Goal: Information Seeking & Learning: Learn about a topic

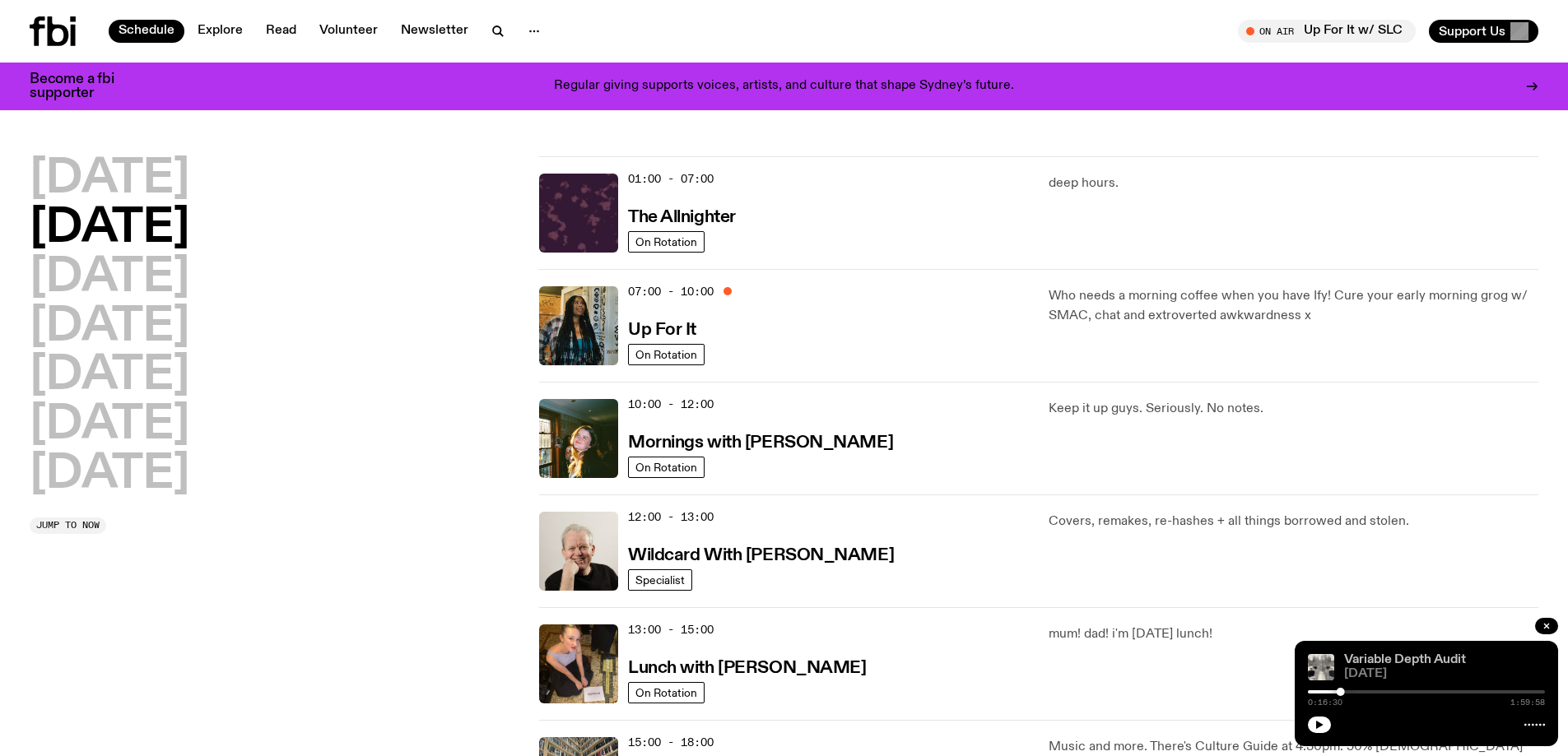
click at [1390, 657] on link "Variable Depth Audit" at bounding box center [1405, 659] width 122 height 13
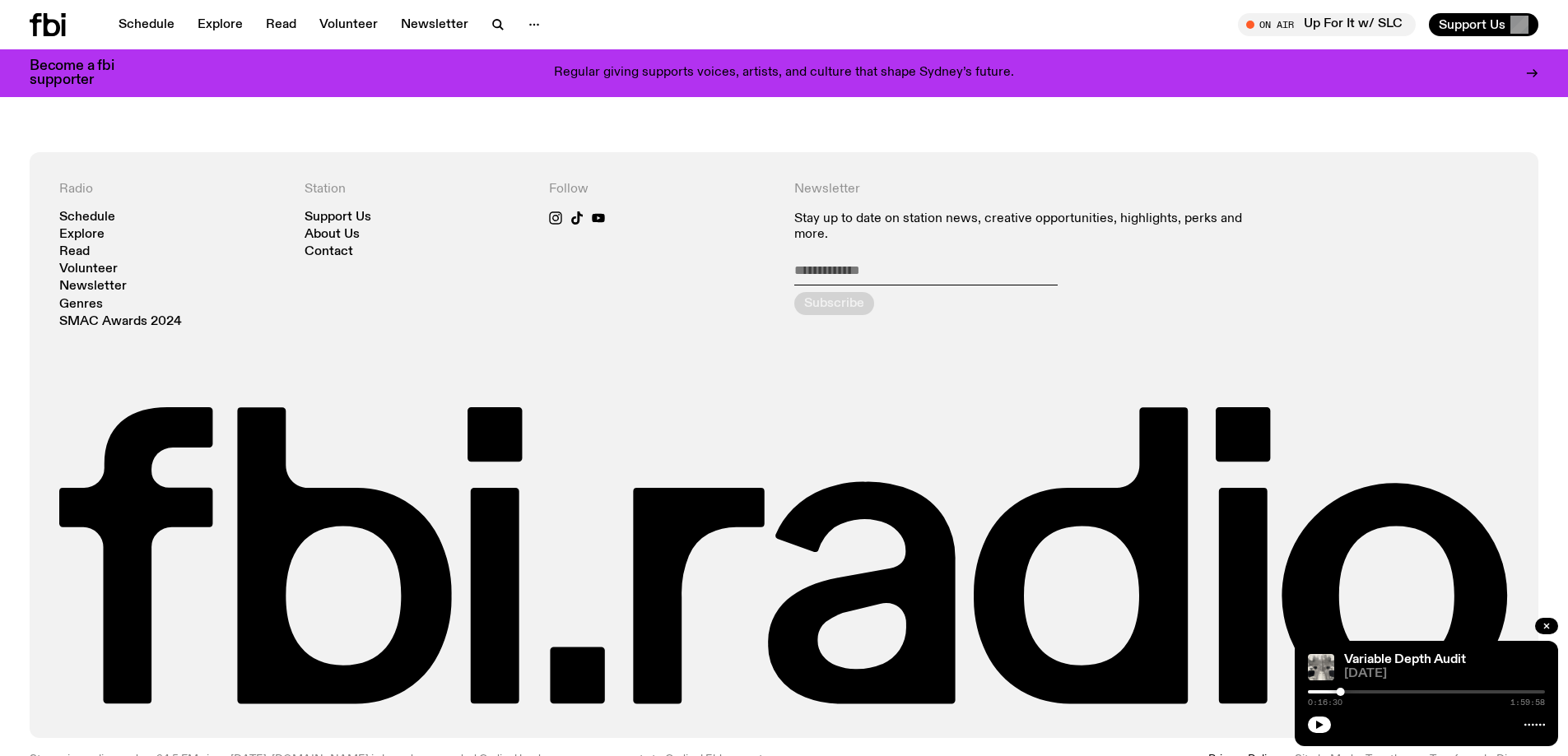
scroll to position [1297, 0]
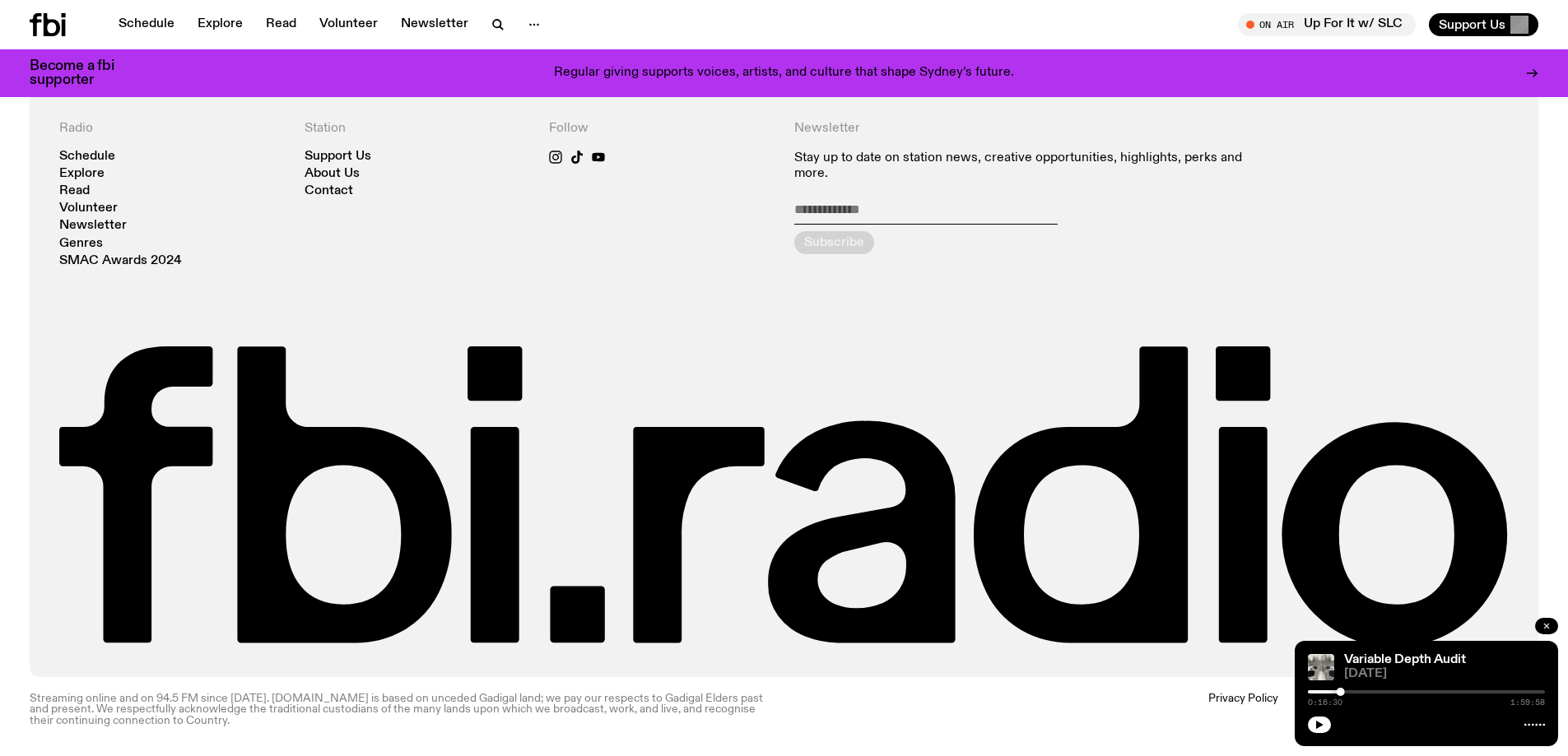
click at [1544, 624] on icon "button" at bounding box center [1547, 627] width 10 height 10
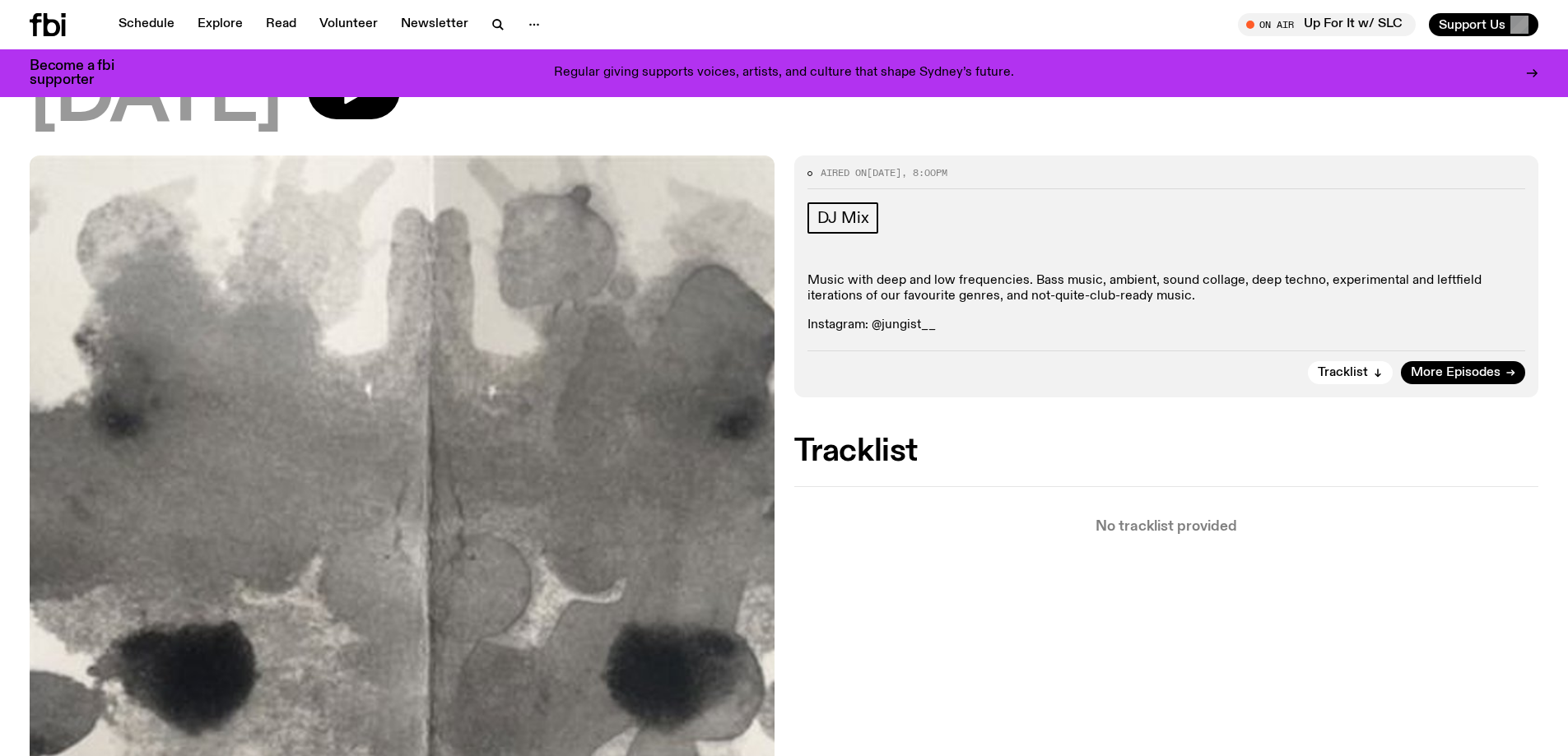
scroll to position [63, 0]
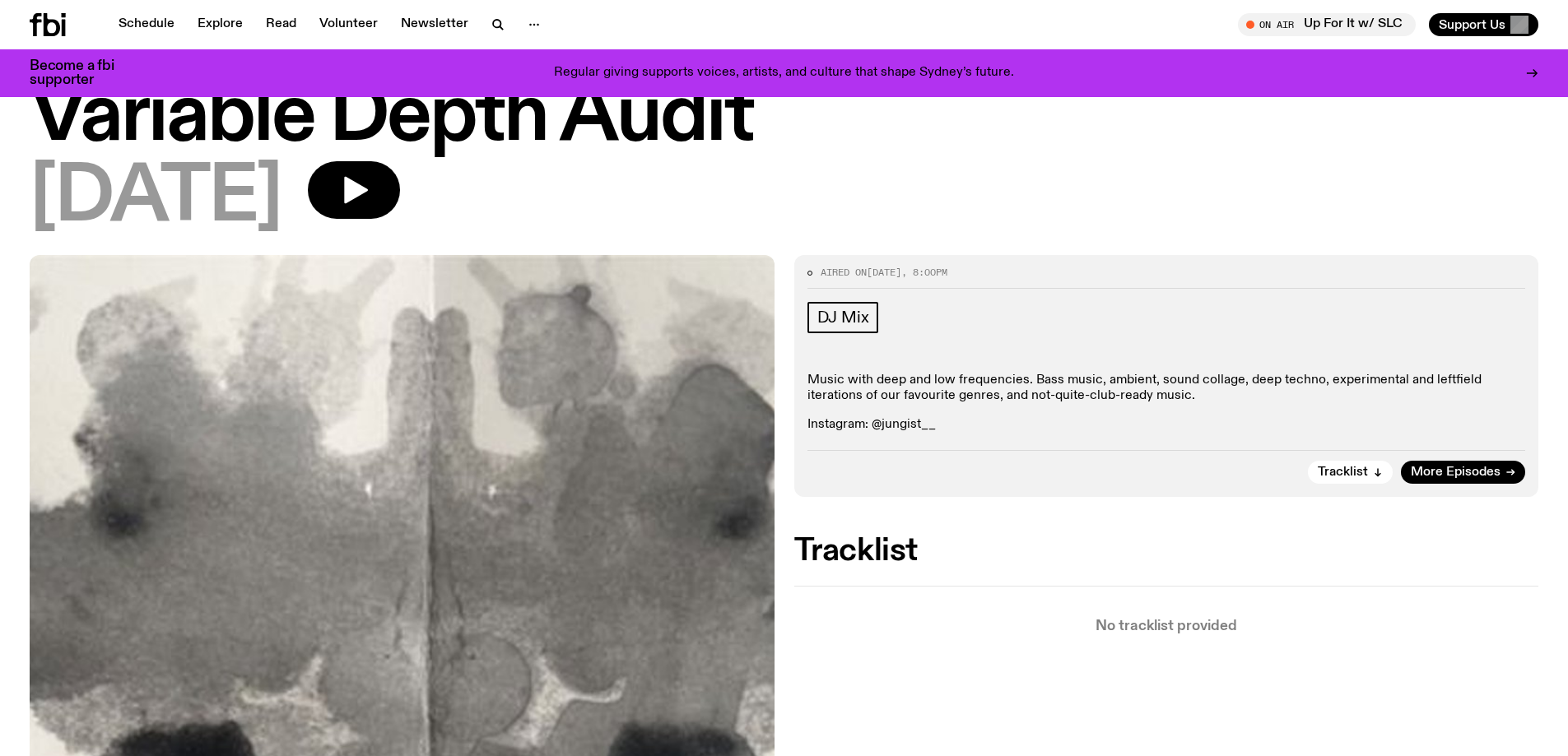
click at [882, 418] on p "Instagram: @jungist__" at bounding box center [1167, 425] width 718 height 15
click at [1338, 464] on button "Tracklist" at bounding box center [1350, 472] width 85 height 23
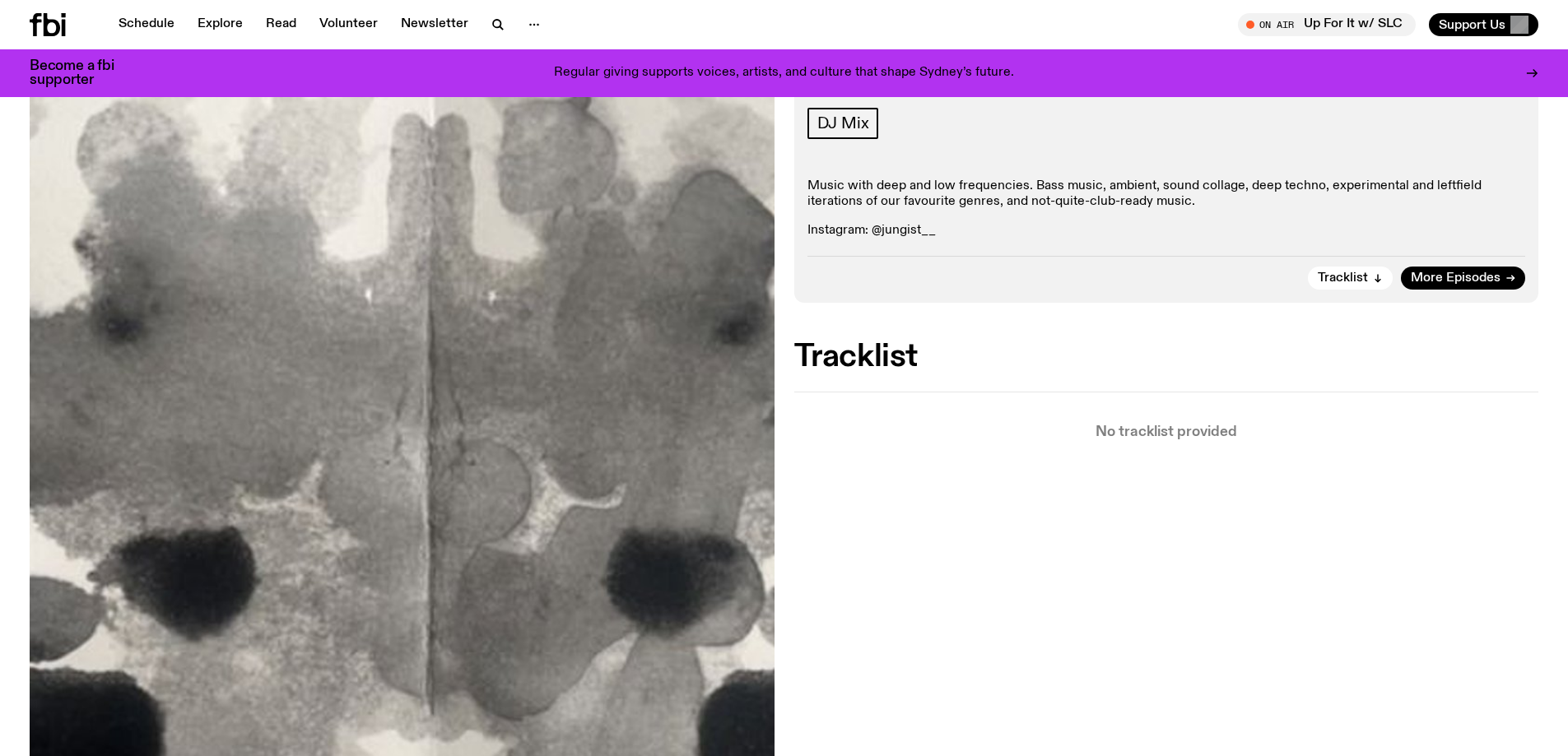
scroll to position [0, 0]
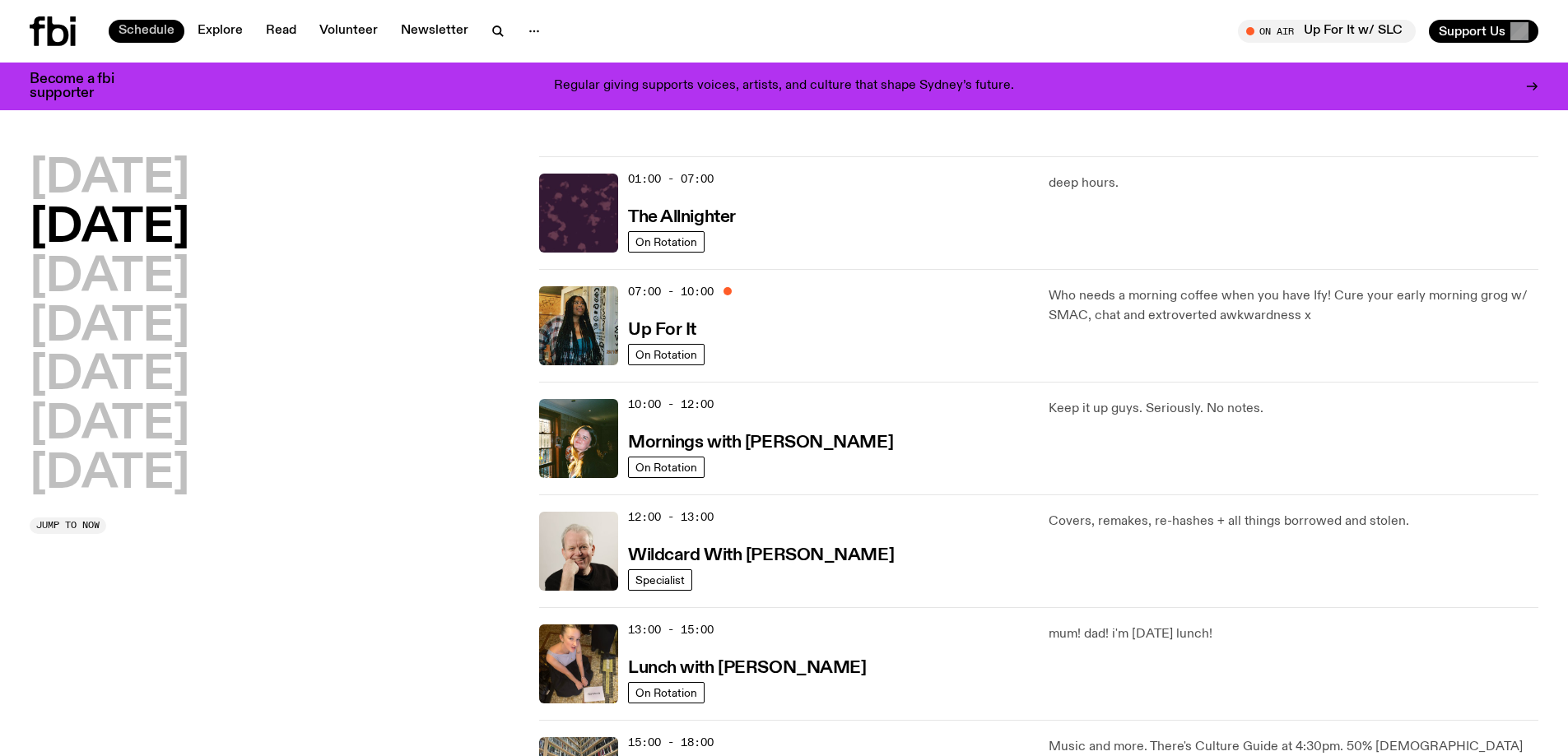
click at [143, 24] on link "Schedule" at bounding box center [147, 31] width 75 height 23
click at [502, 31] on icon "button" at bounding box center [497, 31] width 20 height 20
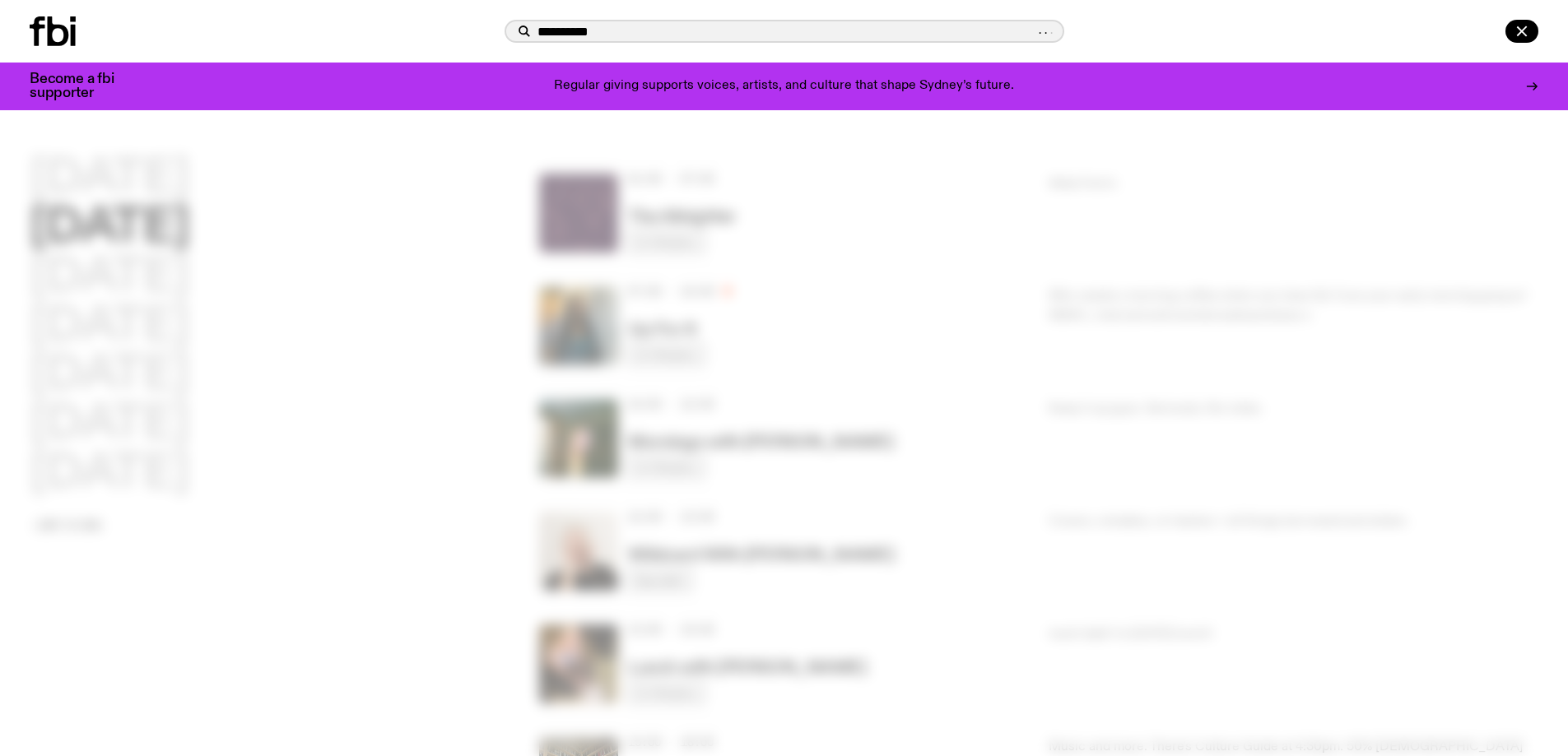
type input "**********"
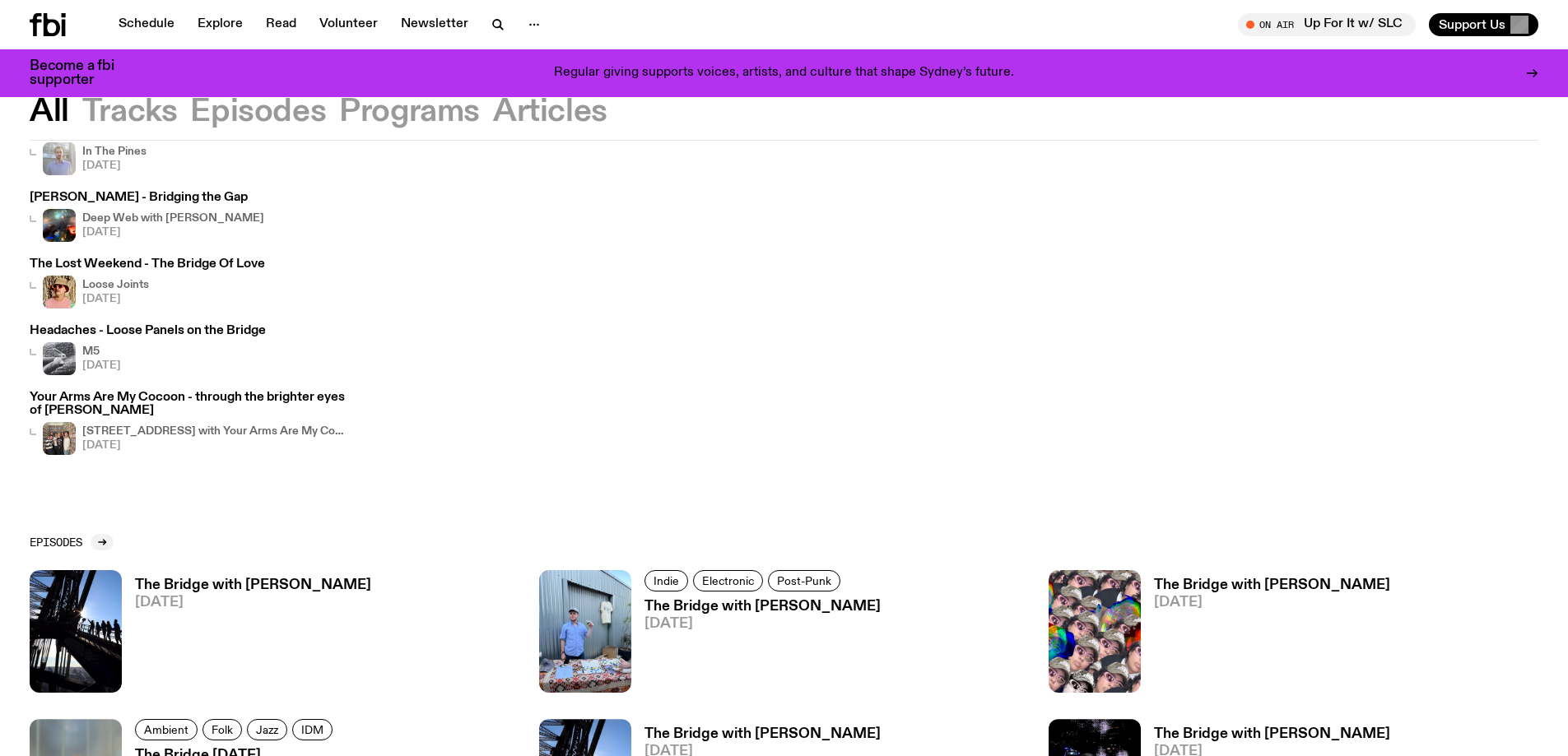
scroll to position [325, 0]
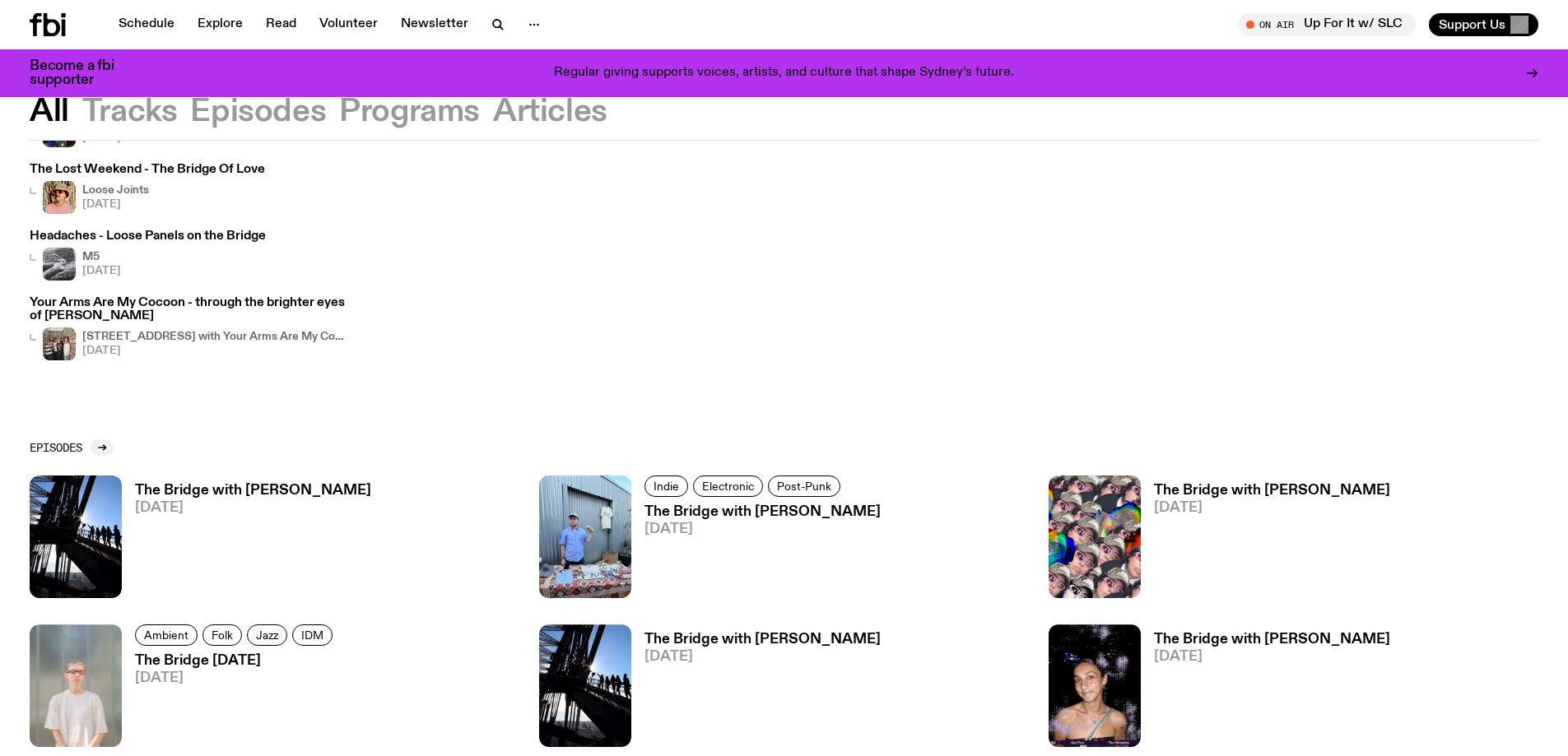
click at [250, 484] on h3 "The Bridge with [PERSON_NAME]" at bounding box center [253, 491] width 237 height 14
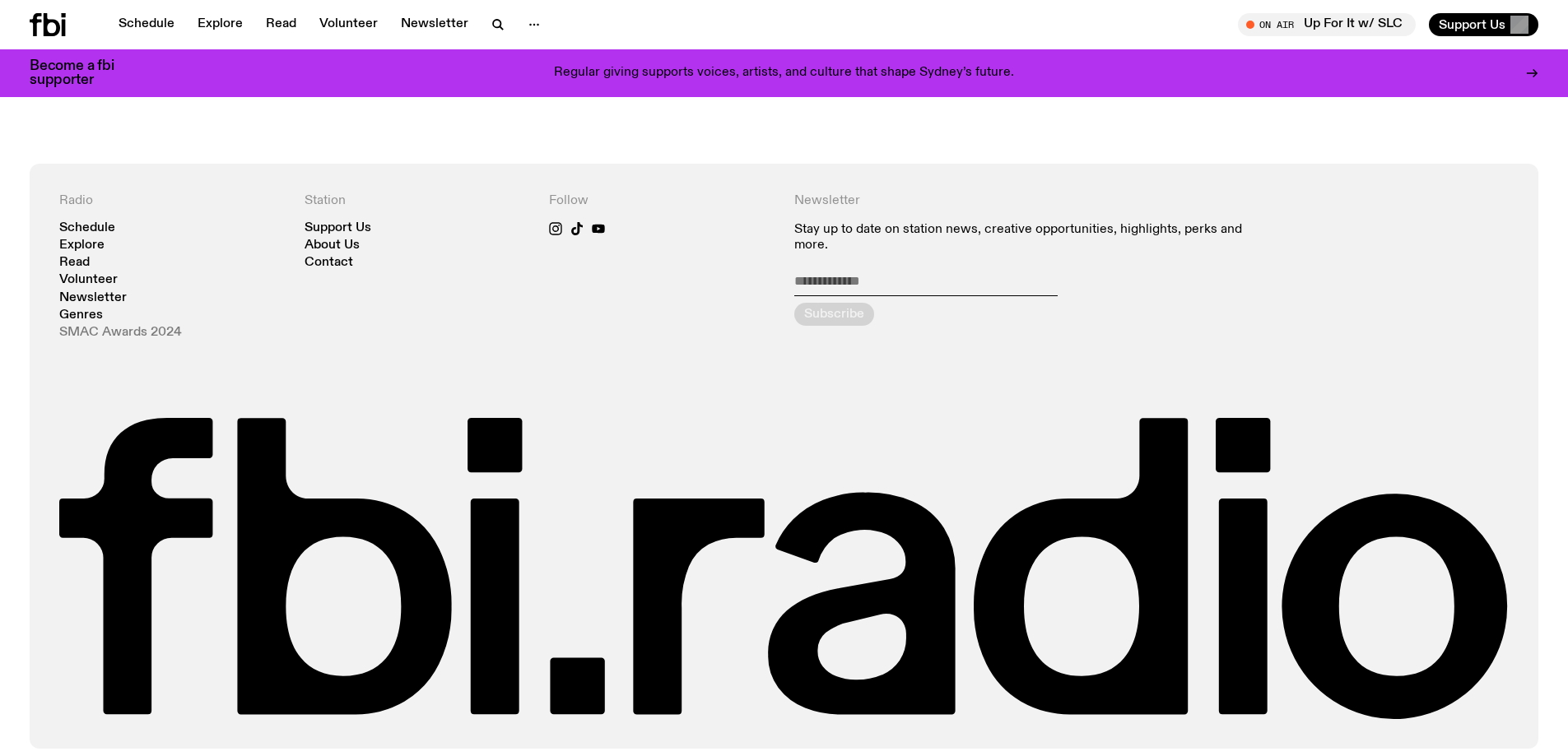
scroll to position [1449, 0]
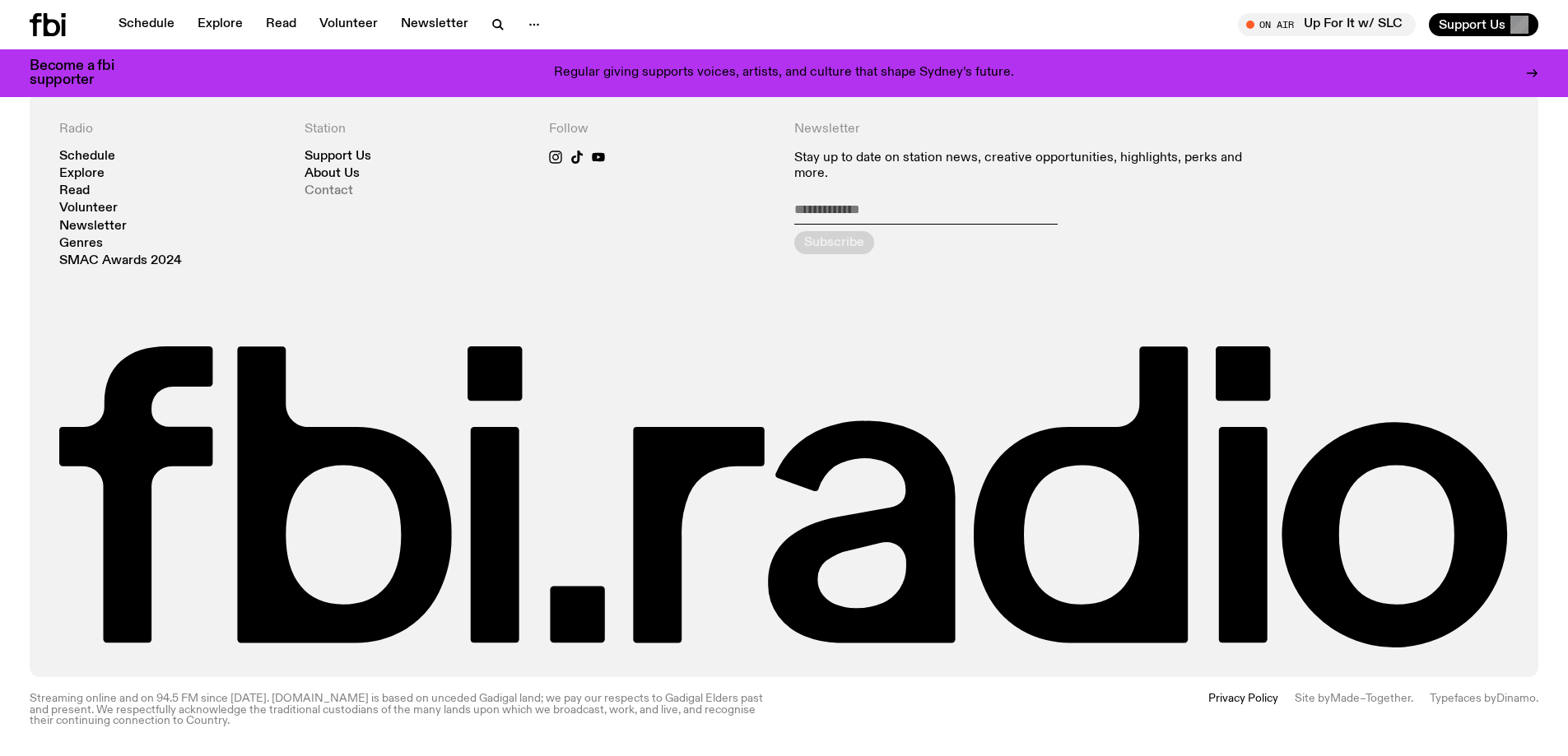
click at [321, 187] on link "Contact" at bounding box center [328, 191] width 49 height 12
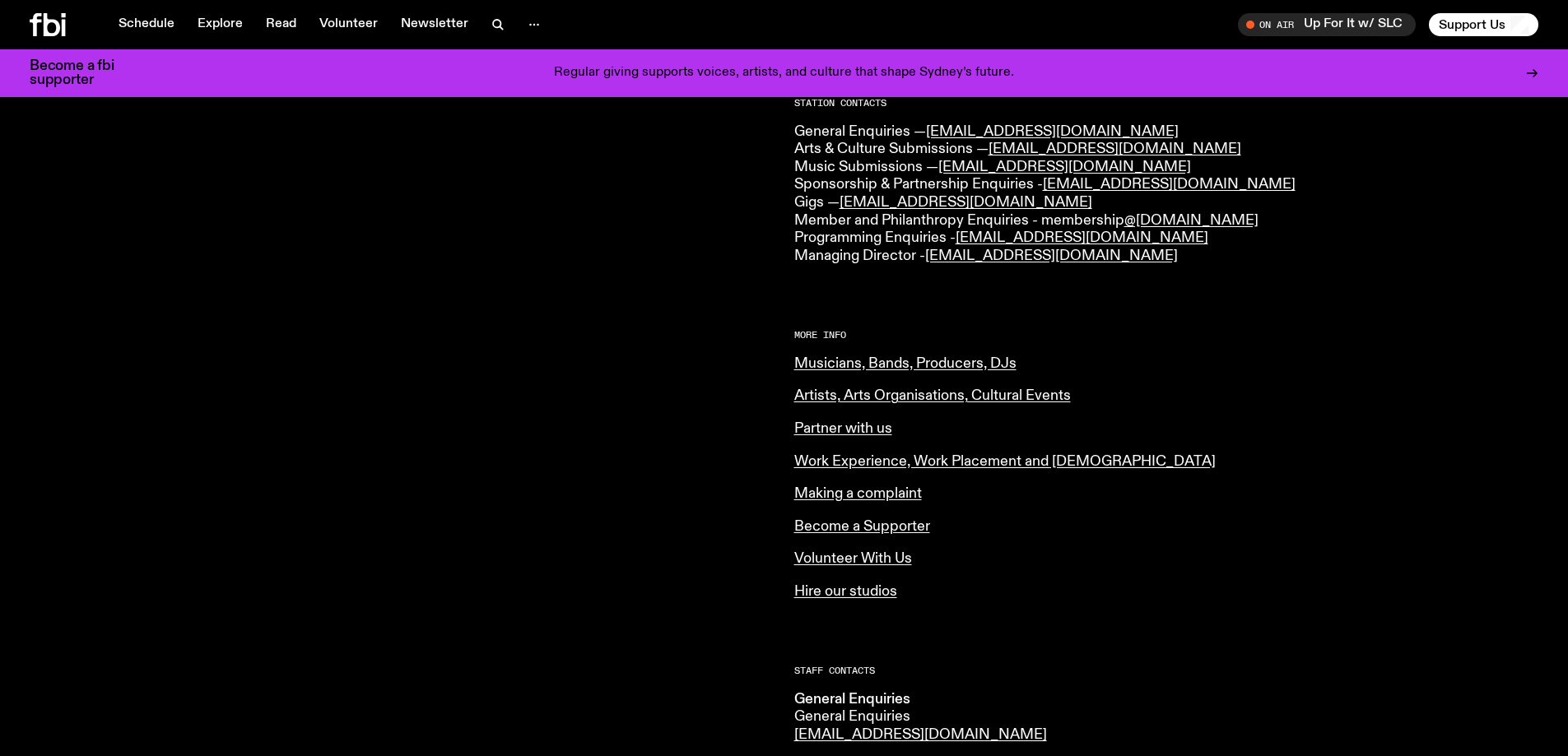
scroll to position [494, 0]
